Goal: Navigation & Orientation: Find specific page/section

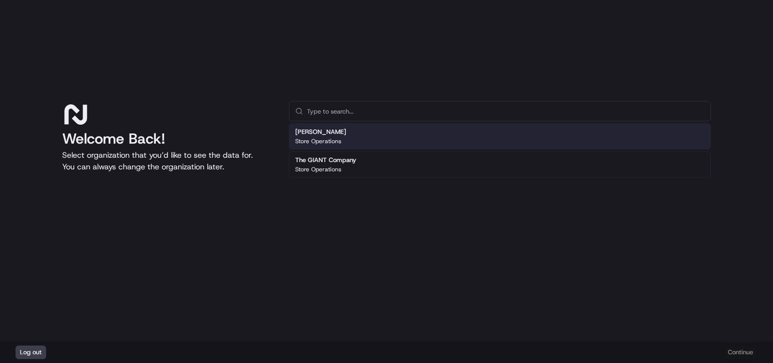
click at [388, 138] on div "[PERSON_NAME] Store Operations" at bounding box center [500, 136] width 422 height 26
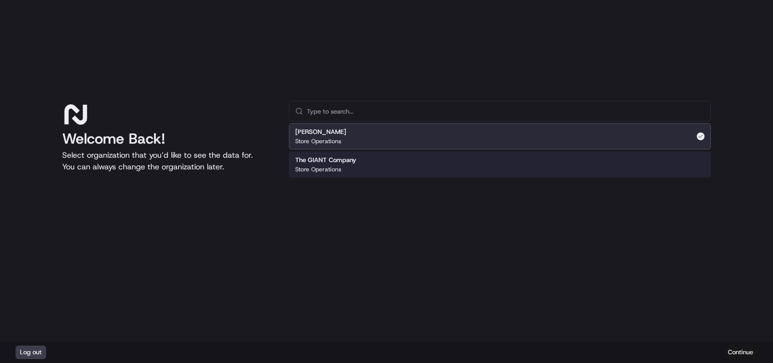
click at [737, 351] on button "Continue" at bounding box center [740, 353] width 34 height 14
